Goal: Information Seeking & Learning: Compare options

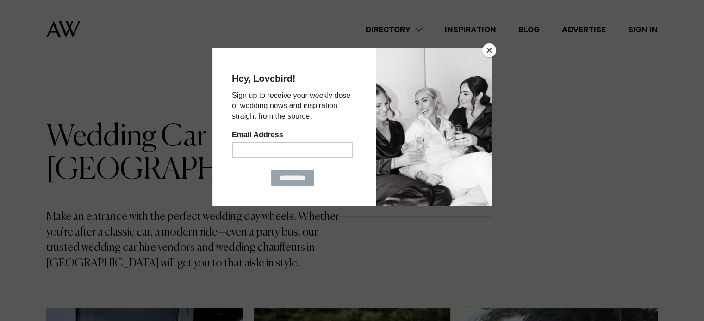
click at [489, 50] on button "Close" at bounding box center [489, 50] width 14 height 14
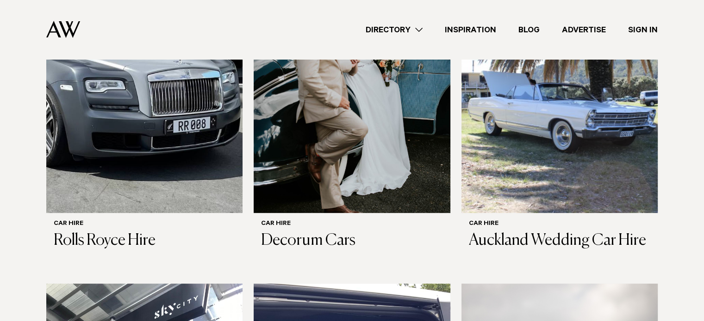
scroll to position [358, 0]
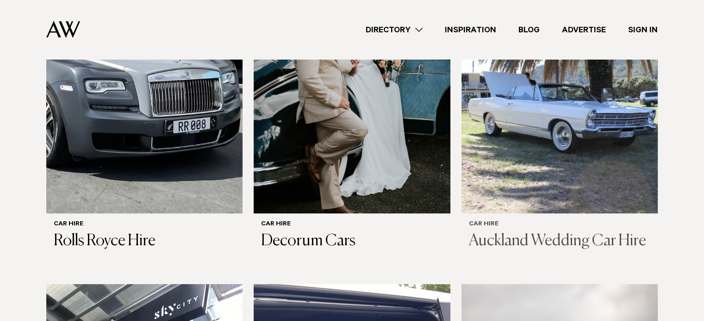
click at [567, 149] on img at bounding box center [559, 81] width 196 height 263
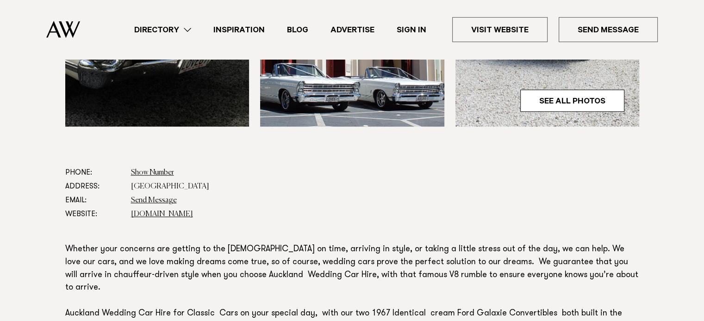
scroll to position [449, 0]
click at [165, 214] on link "aucklandweddingcarhire.co.nz" at bounding box center [162, 213] width 62 height 7
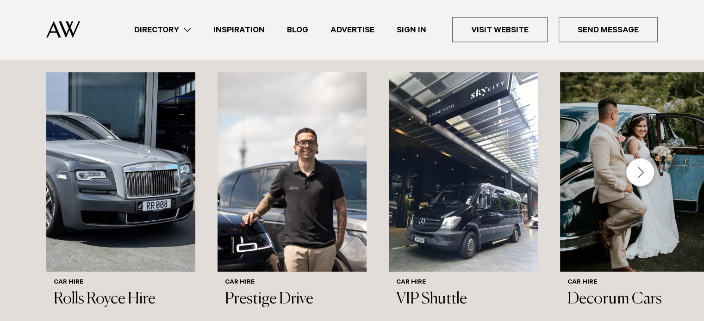
scroll to position [920, 0]
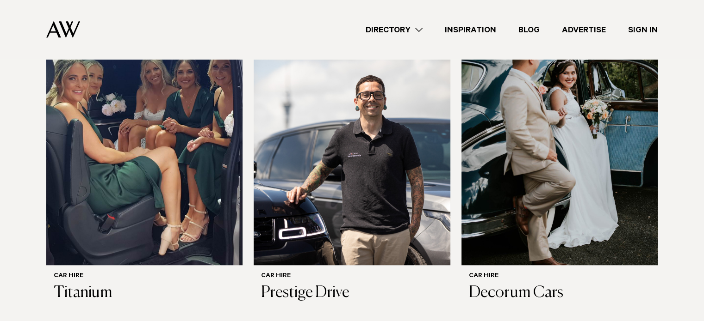
scroll to position [641, 0]
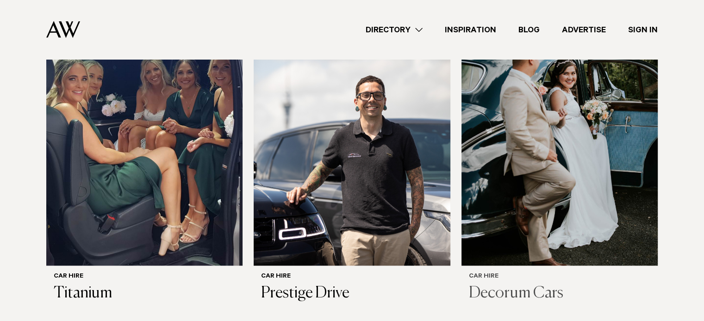
click at [577, 181] on img at bounding box center [559, 133] width 196 height 263
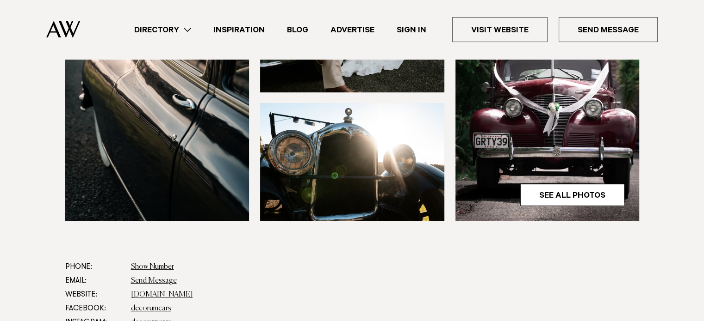
scroll to position [451, 0]
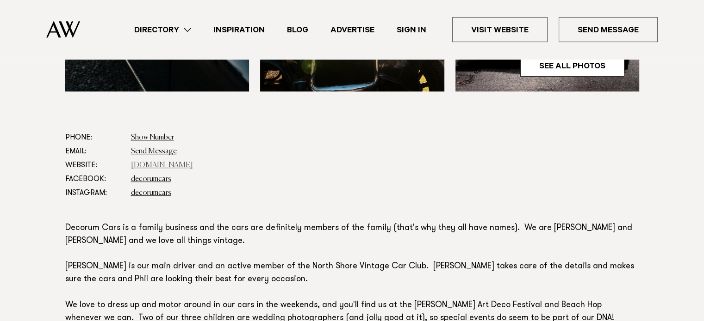
click at [182, 166] on link "[DOMAIN_NAME]" at bounding box center [162, 165] width 62 height 7
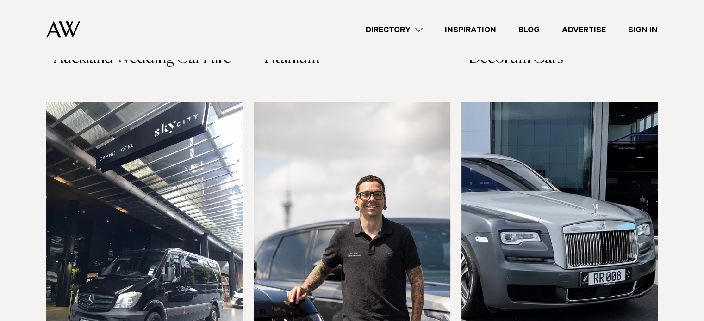
scroll to position [545, 0]
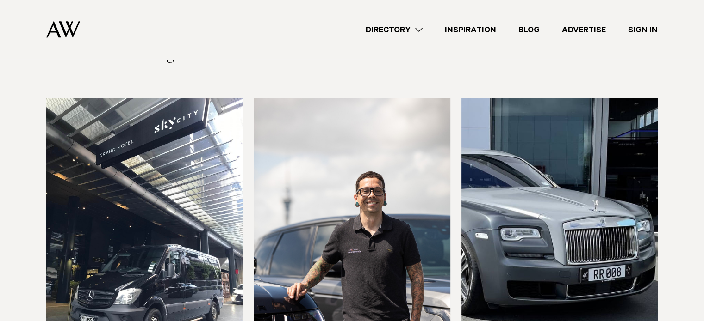
click at [561, 238] on img at bounding box center [559, 229] width 196 height 263
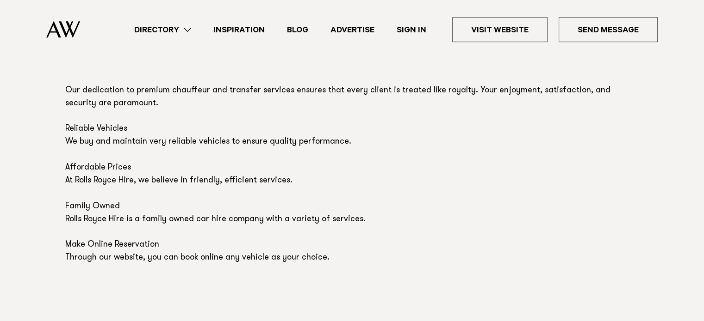
scroll to position [561, 0]
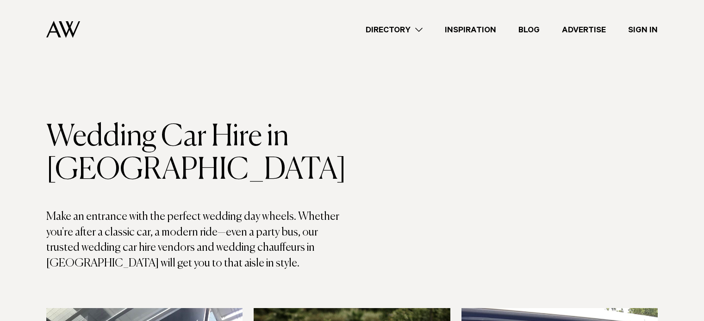
scroll to position [545, 0]
